Goal: Task Accomplishment & Management: Manage account settings

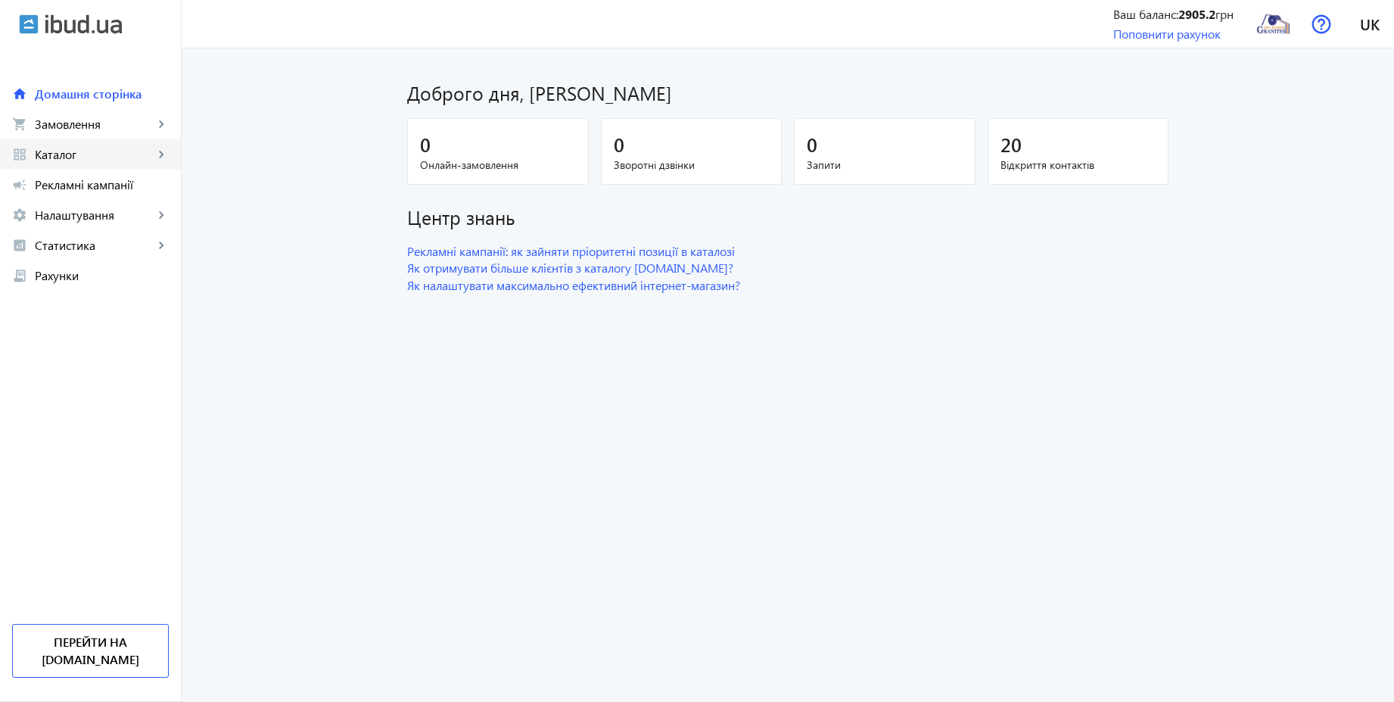
click at [64, 157] on span "Каталог" at bounding box center [94, 154] width 119 height 15
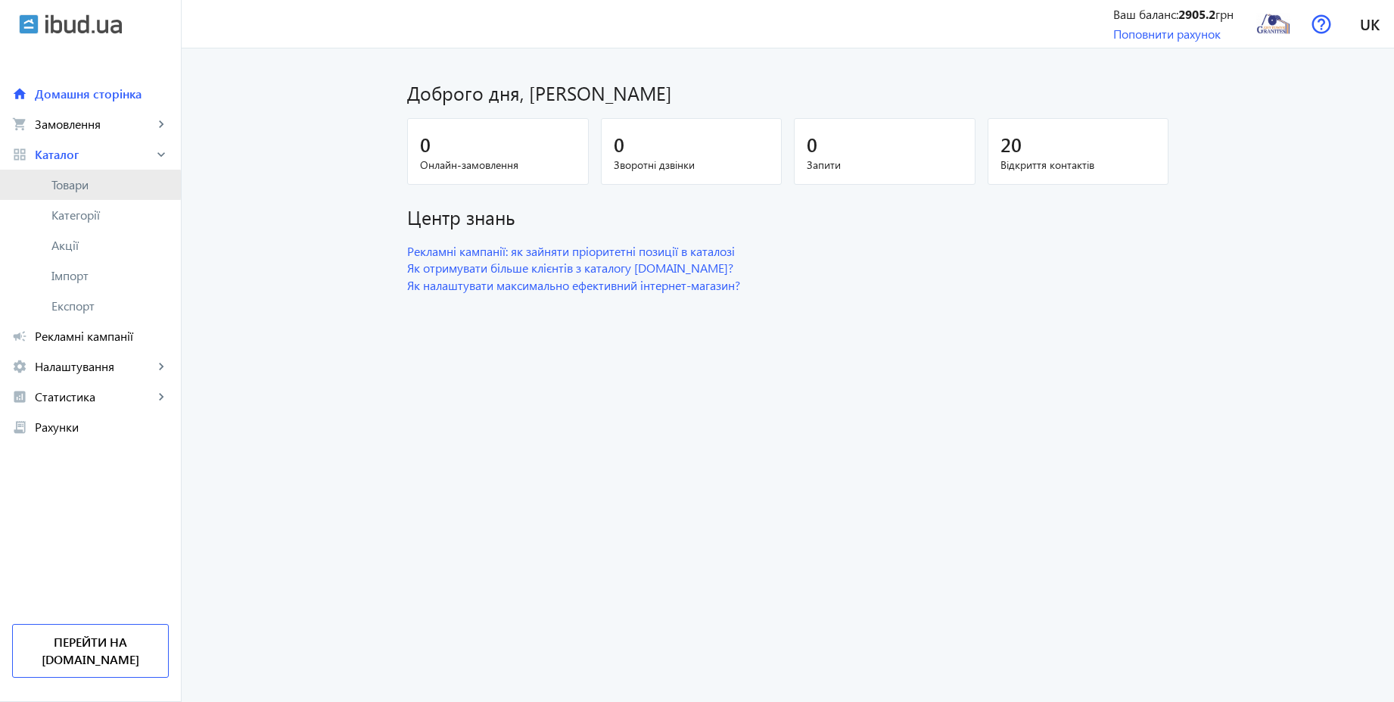
click at [70, 185] on span "Товари" at bounding box center [109, 184] width 117 height 15
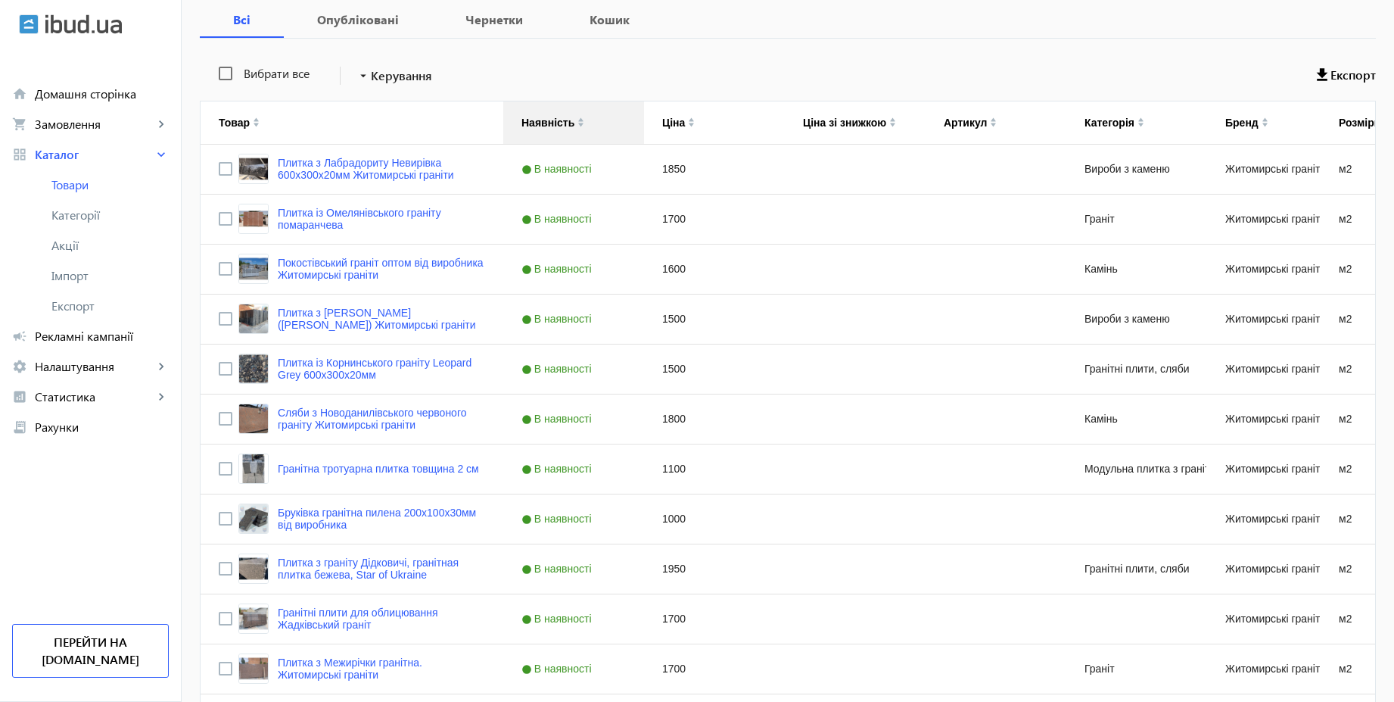
scroll to position [363, 0]
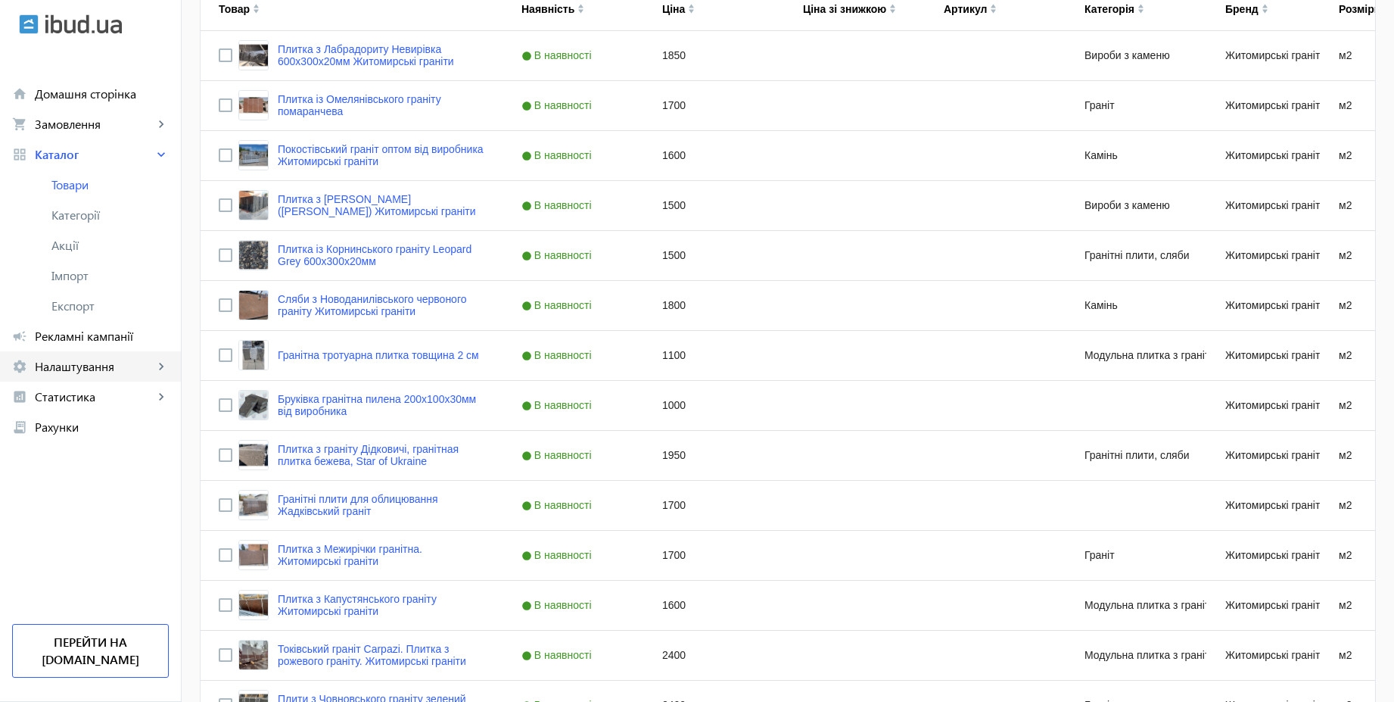
click at [91, 369] on span "Налаштування" at bounding box center [94, 366] width 119 height 15
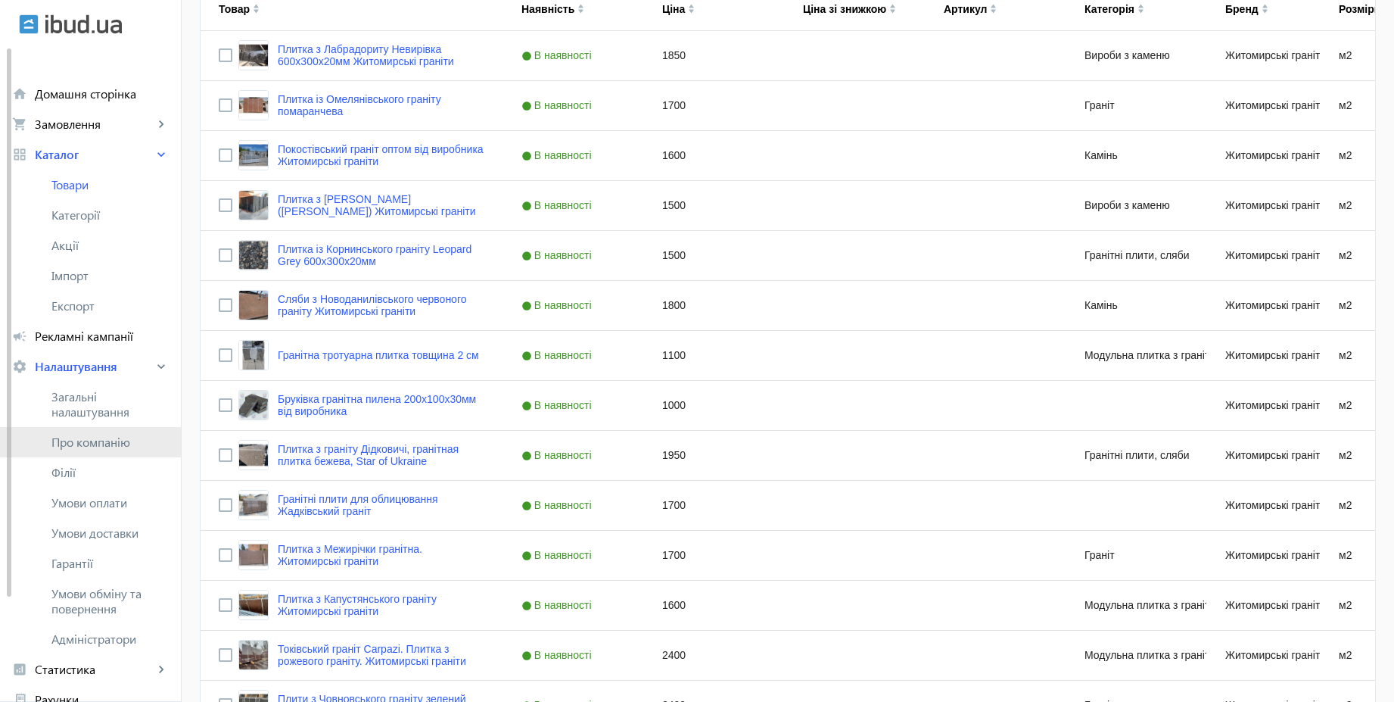
click at [98, 432] on link "Про компанію" at bounding box center [90, 442] width 181 height 30
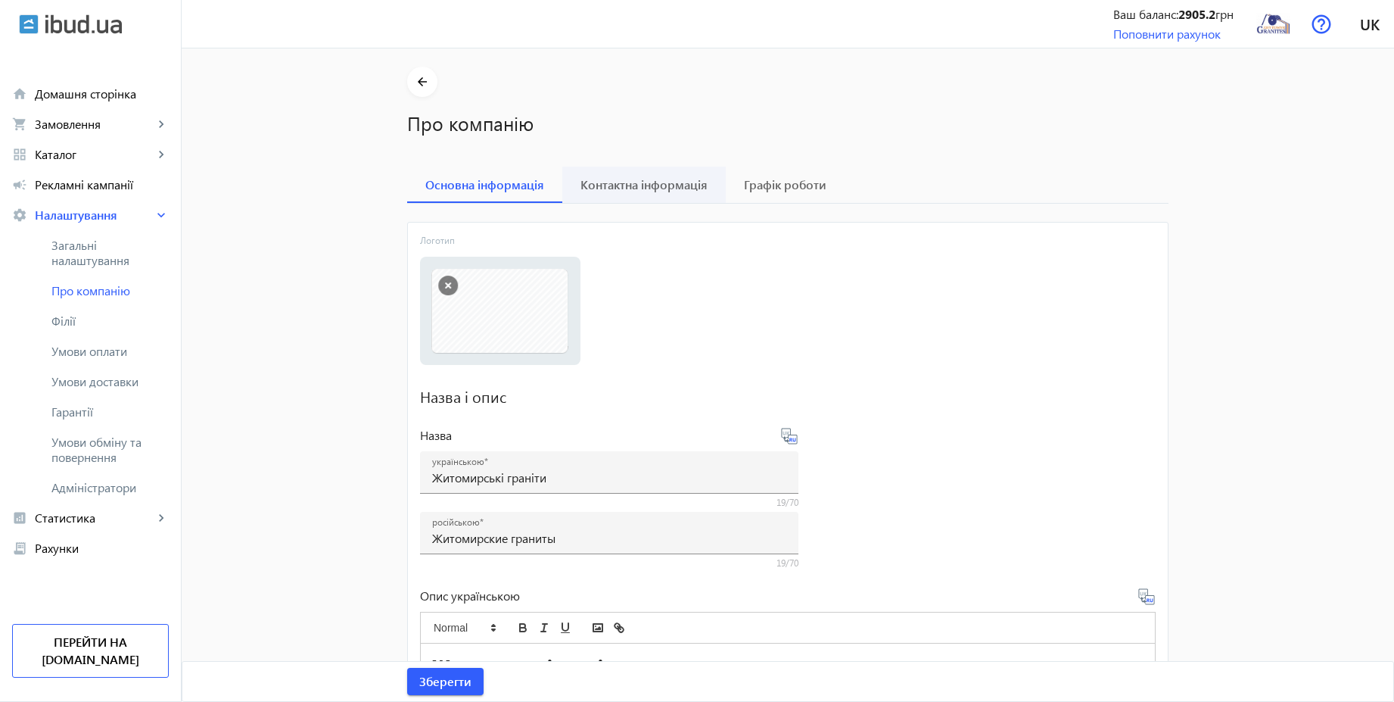
click at [625, 179] on span "Контактна інформація" at bounding box center [644, 185] width 127 height 12
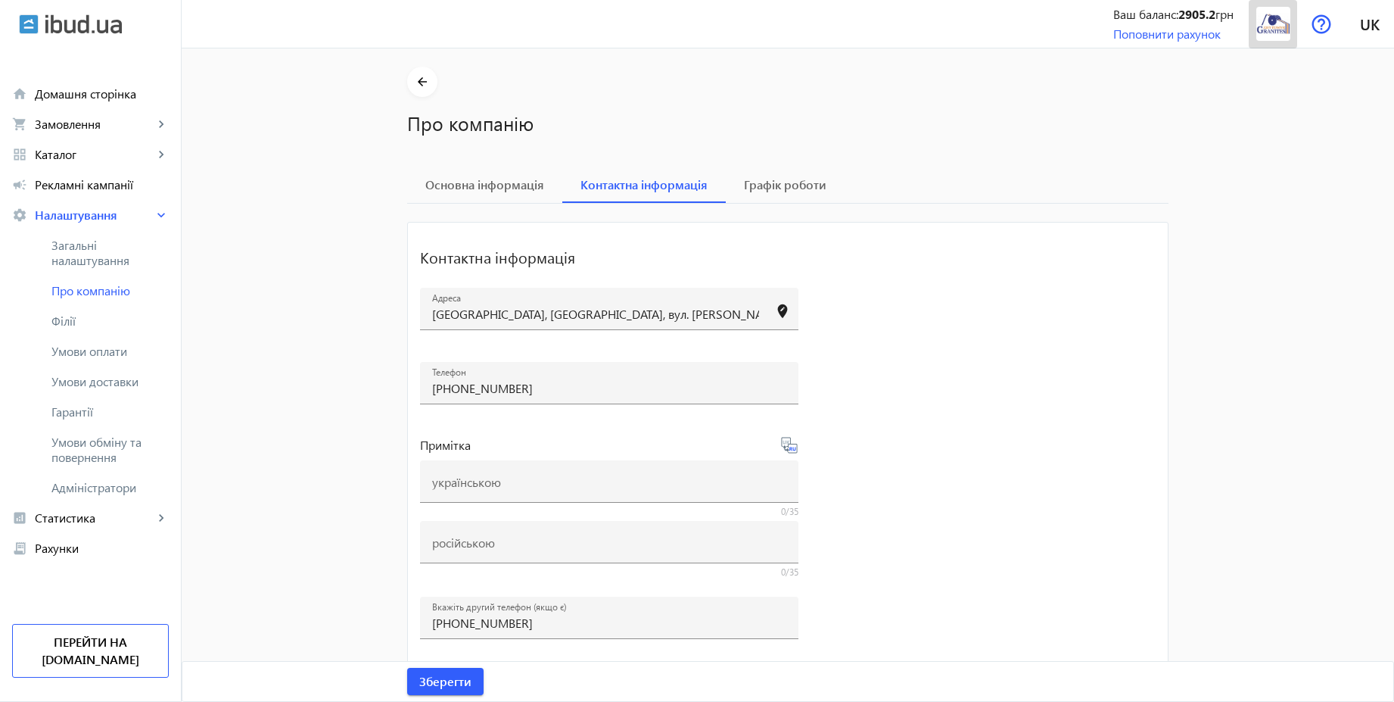
click at [1275, 24] on img at bounding box center [1274, 24] width 34 height 34
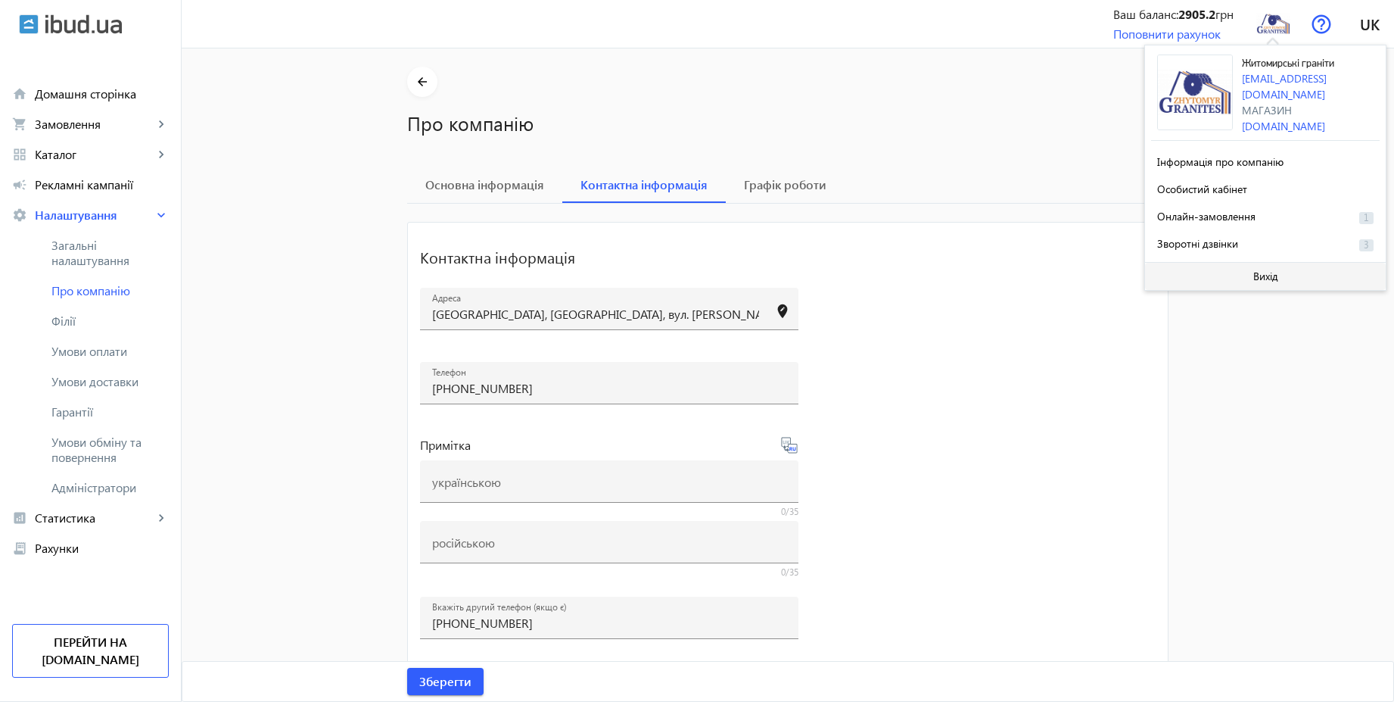
click at [1254, 270] on span "Вихід" at bounding box center [1266, 276] width 25 height 12
